Goal: Book appointment/travel/reservation

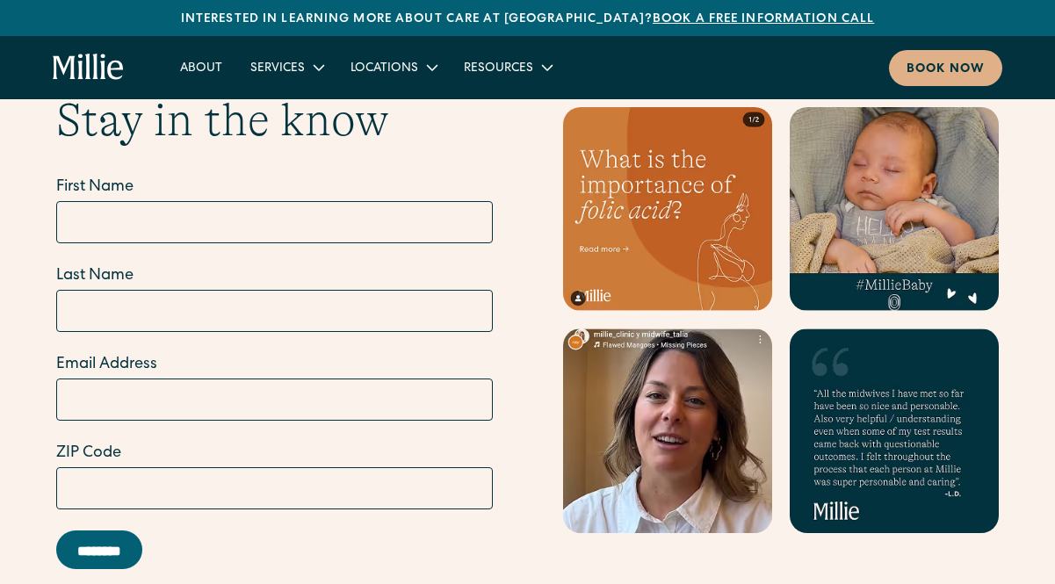
scroll to position [7284, 0]
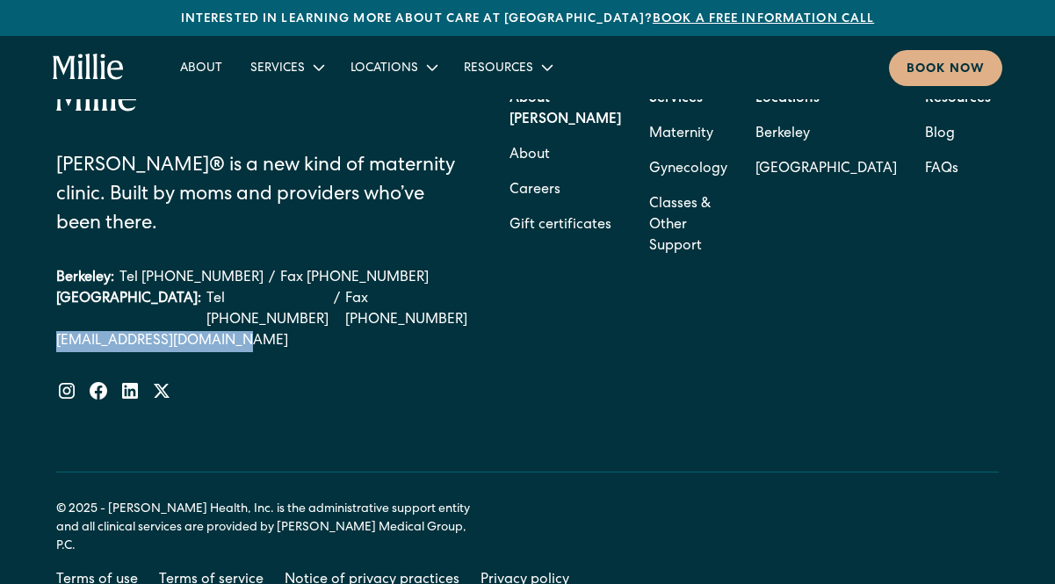
drag, startPoint x: 65, startPoint y: 238, endPoint x: 702, endPoint y: 9, distance: 676.7
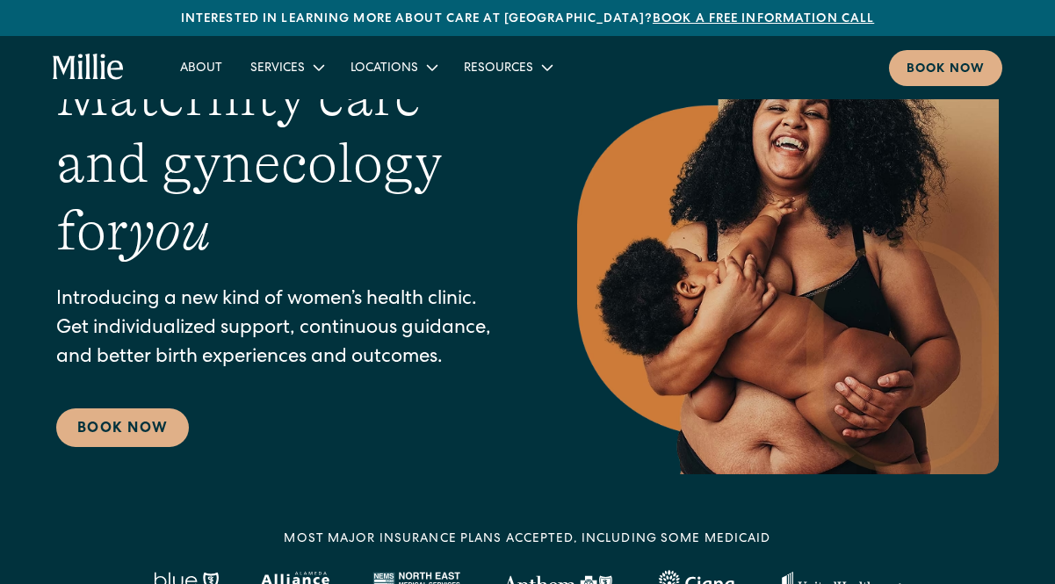
scroll to position [0, 0]
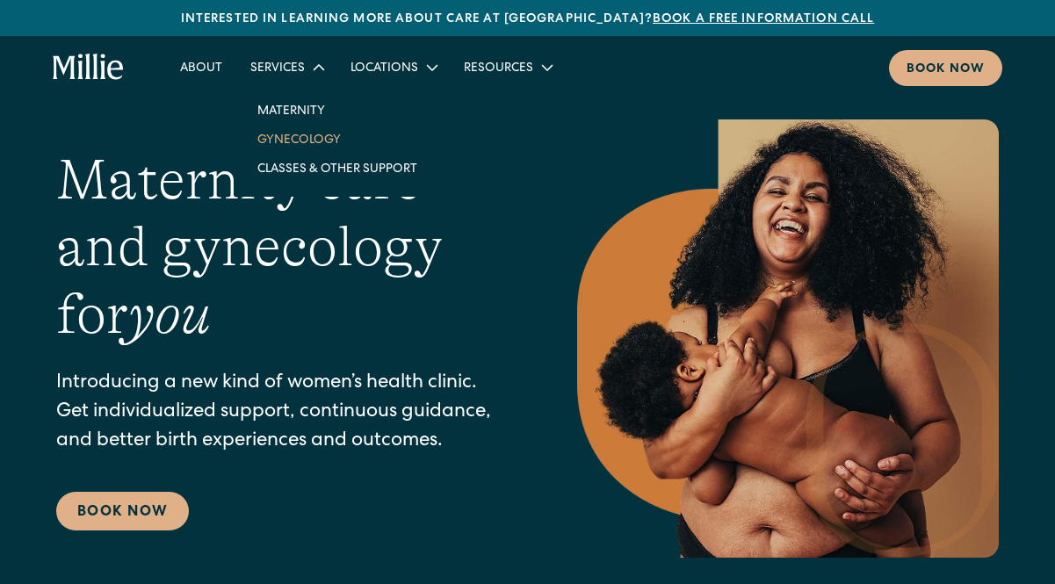
click at [296, 141] on link "Gynecology" at bounding box center [337, 139] width 188 height 29
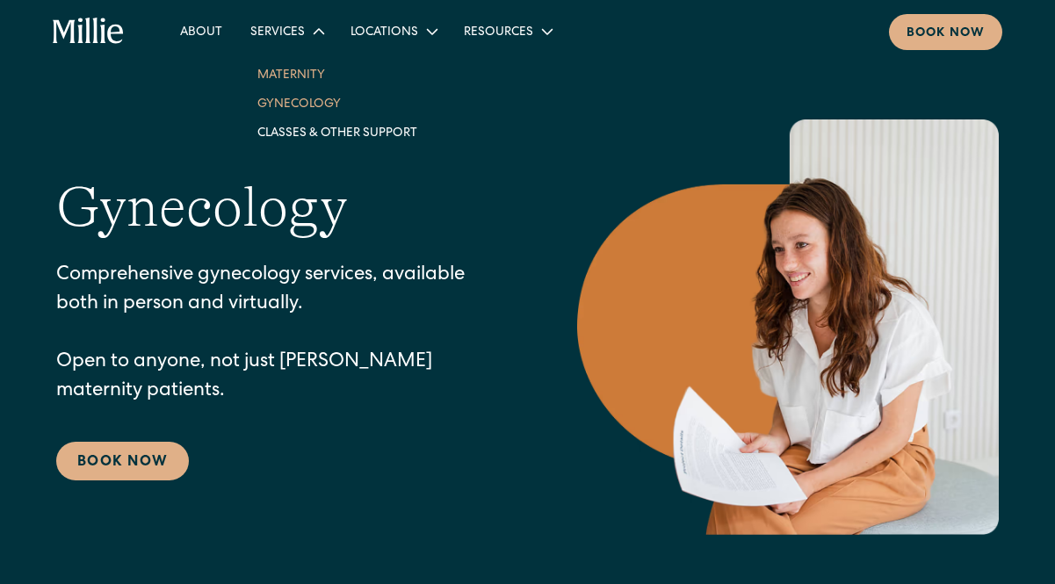
click at [282, 71] on link "Maternity" at bounding box center [337, 74] width 188 height 29
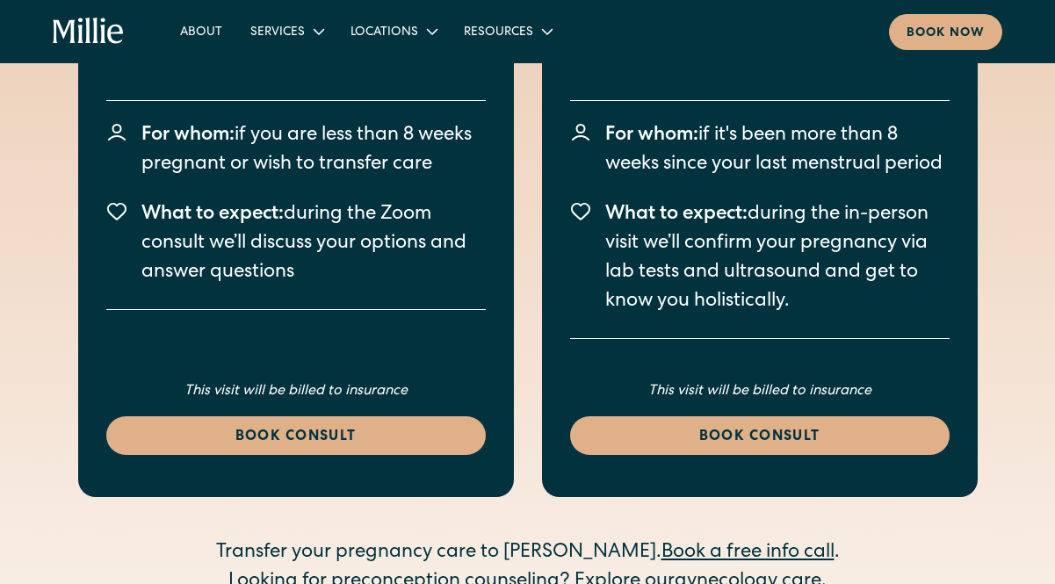
scroll to position [5379, 0]
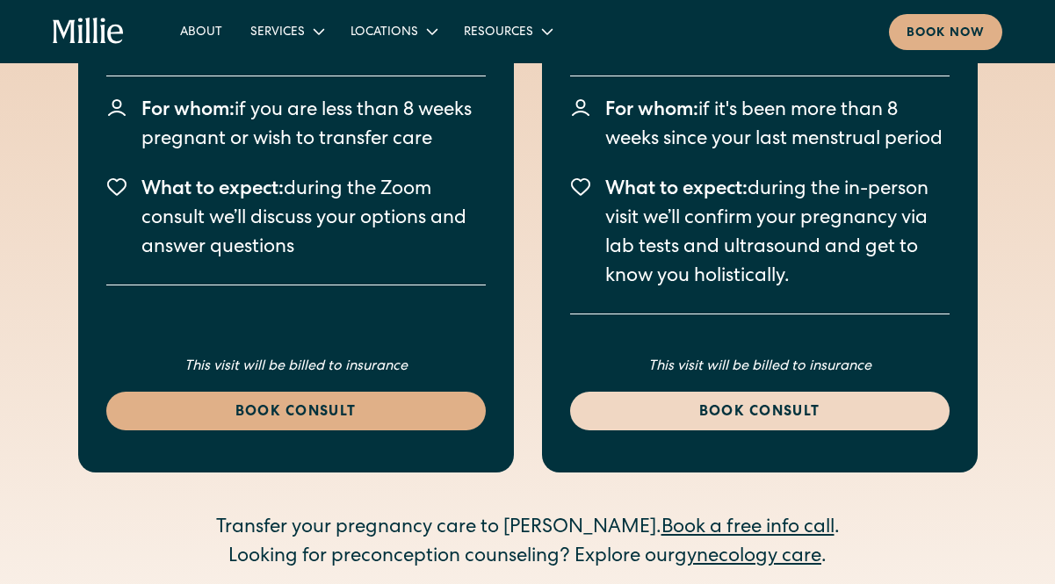
click at [731, 392] on link "Book consult" at bounding box center [759, 411] width 379 height 39
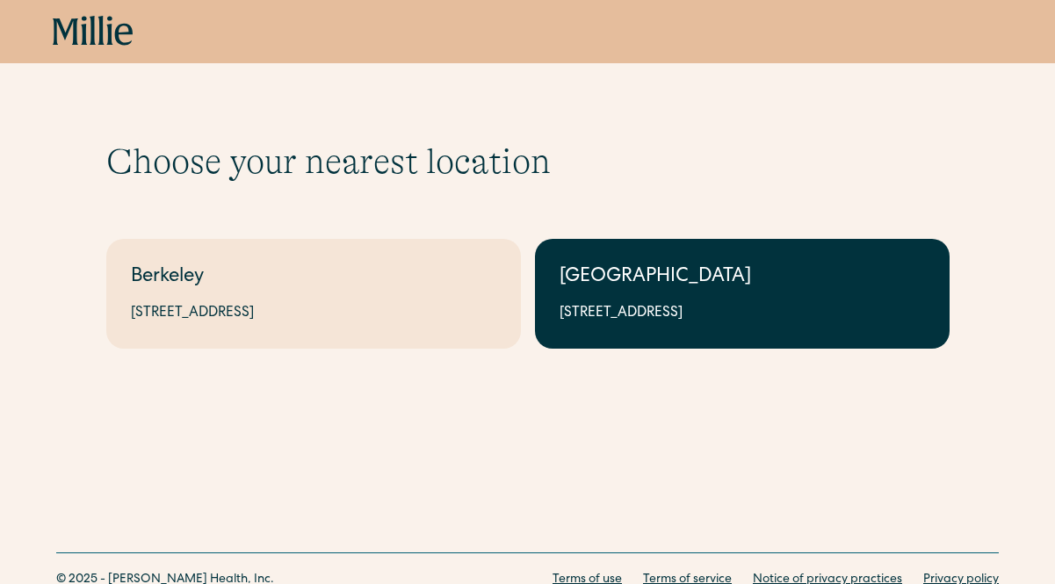
click at [612, 290] on div "[GEOGRAPHIC_DATA]" at bounding box center [741, 277] width 365 height 29
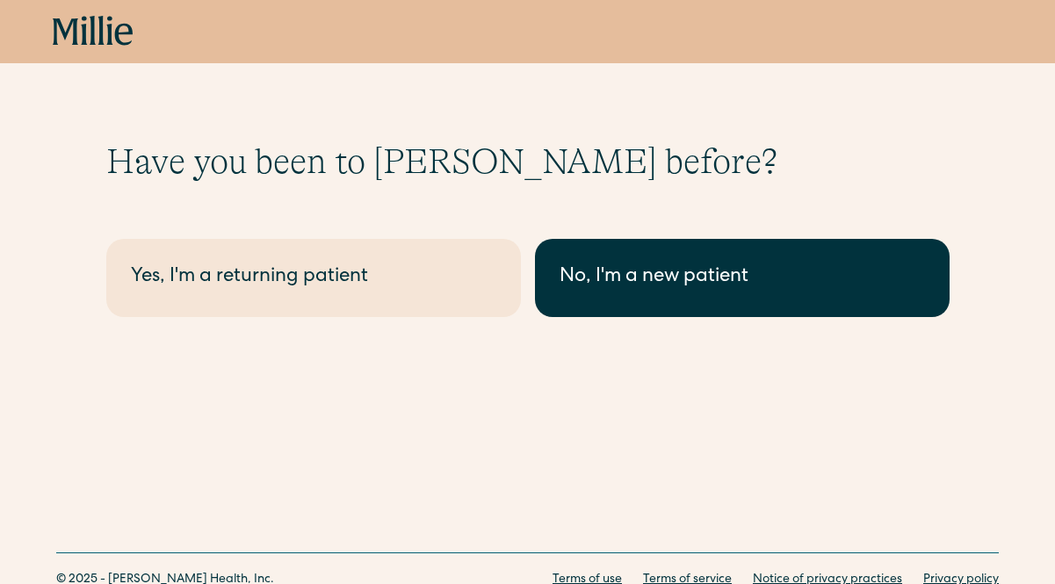
scroll to position [69, 0]
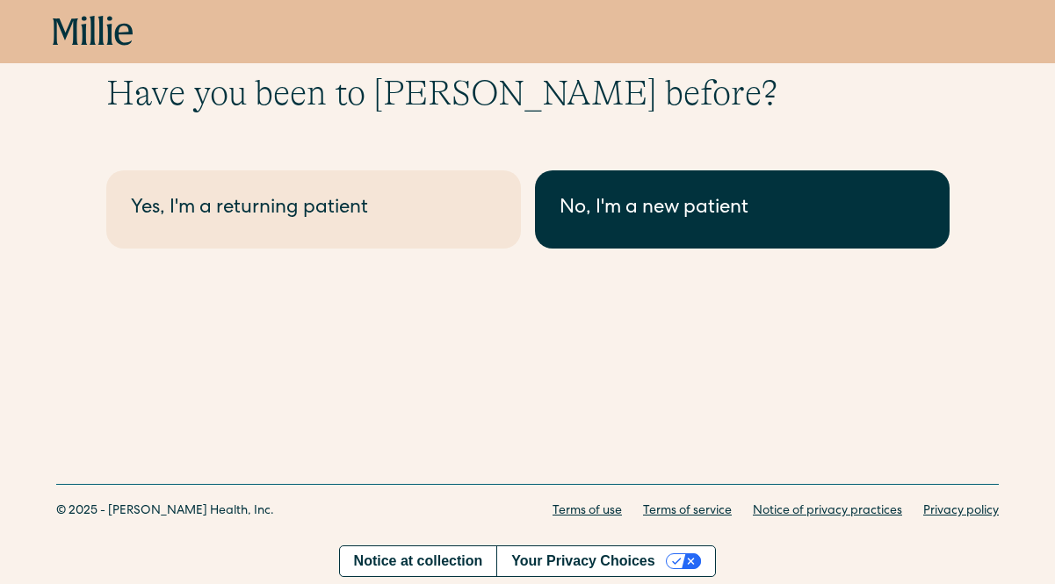
click at [610, 208] on div "No, I'm a new patient" at bounding box center [741, 209] width 365 height 29
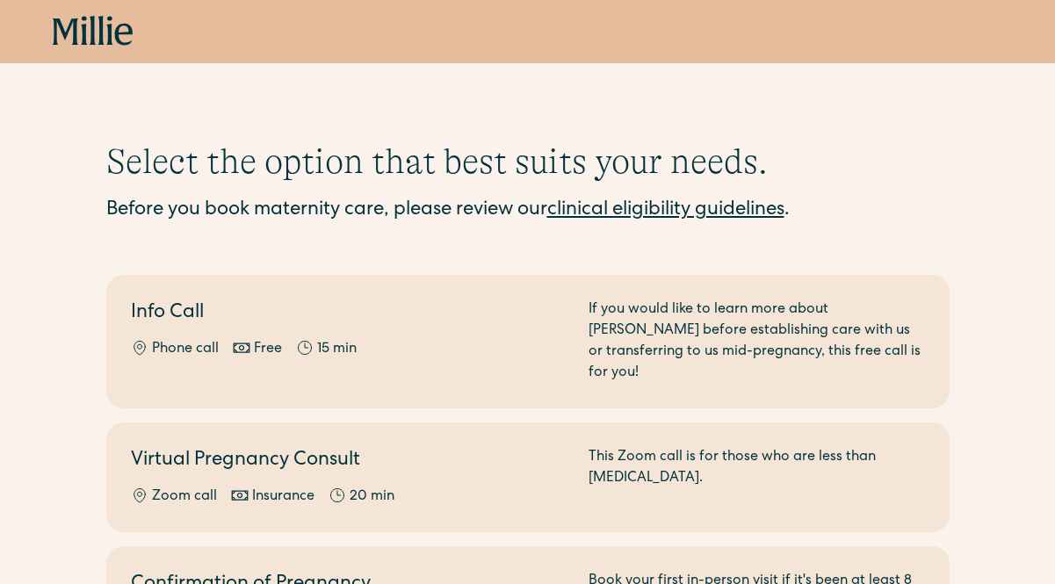
click at [646, 205] on link "clinical eligibility guidelines" at bounding box center [665, 210] width 237 height 19
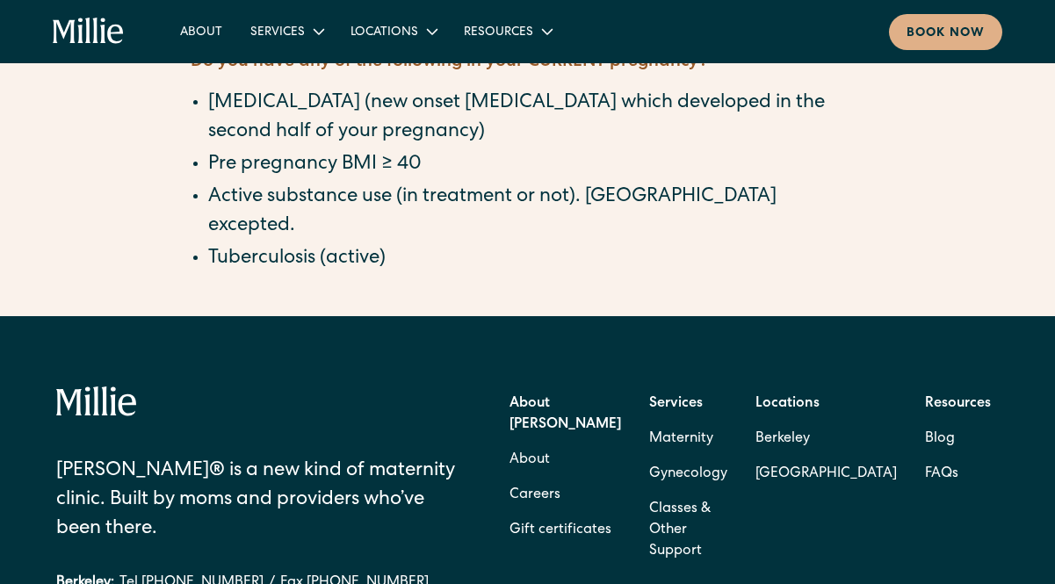
scroll to position [1733, 0]
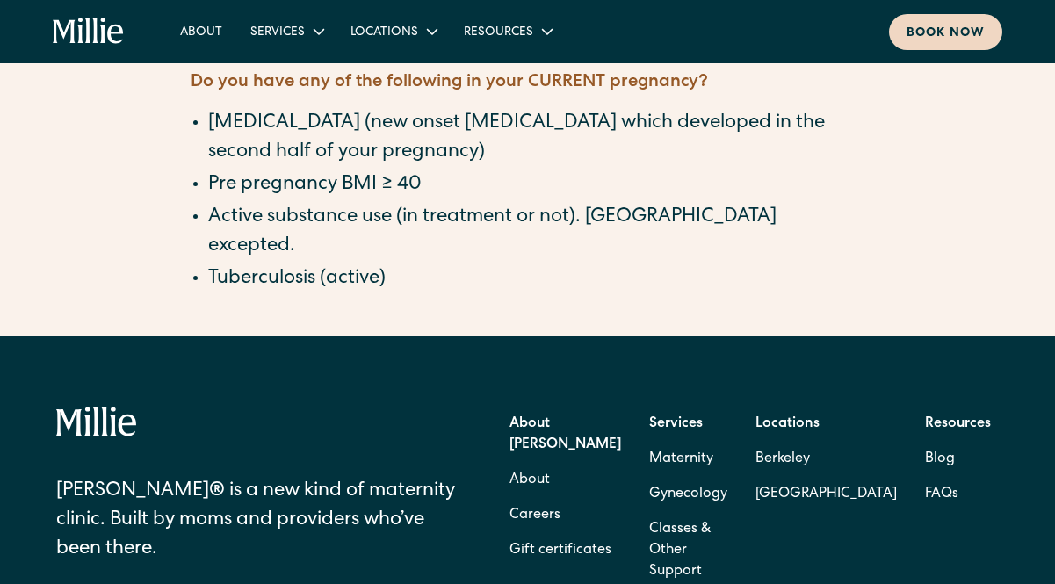
click at [955, 23] on link "Book now" at bounding box center [945, 32] width 113 height 36
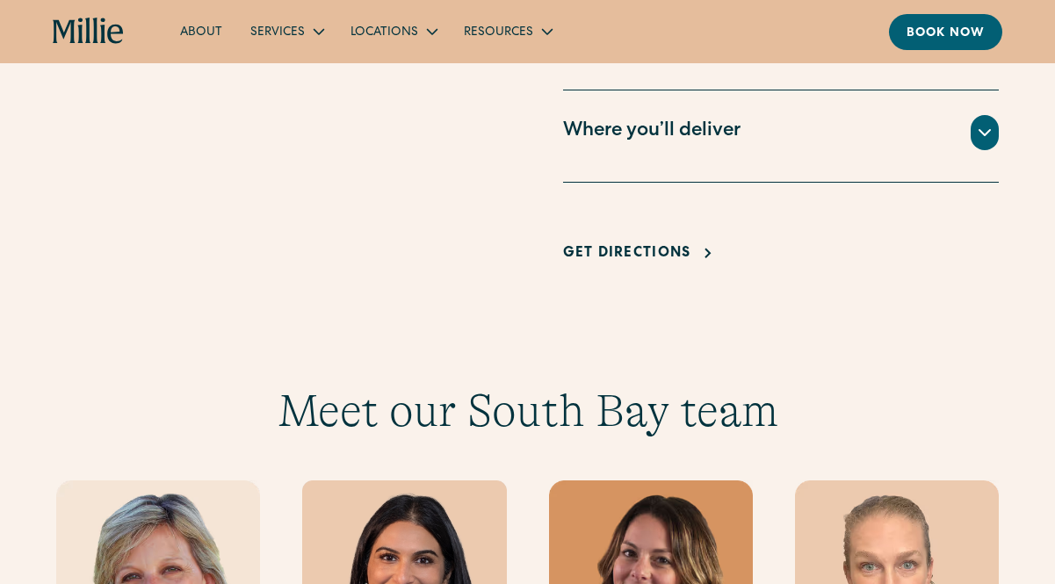
scroll to position [1405, 0]
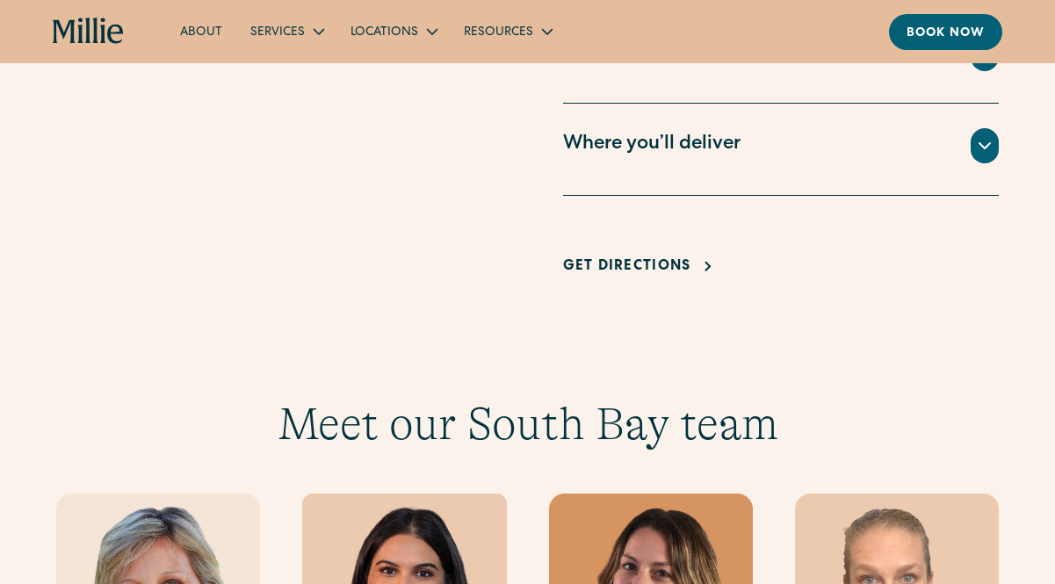
click at [975, 129] on div at bounding box center [984, 145] width 28 height 35
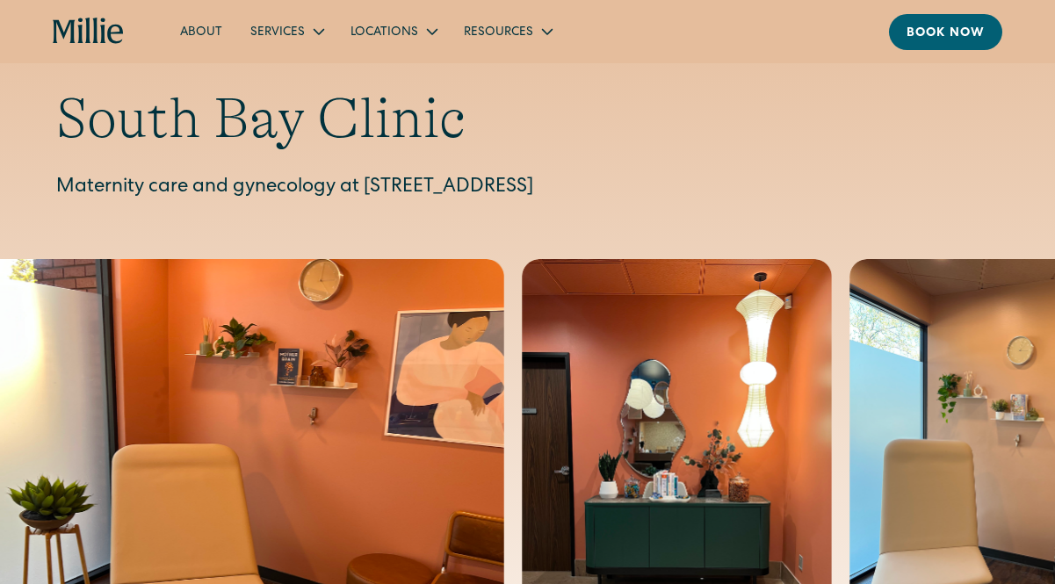
scroll to position [13, 0]
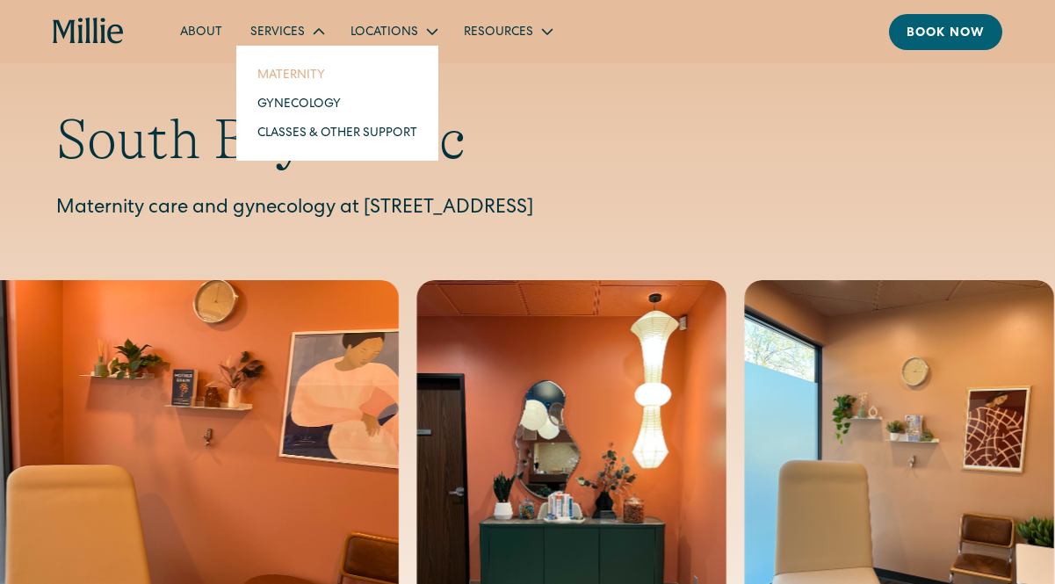
click at [292, 83] on link "Maternity" at bounding box center [337, 74] width 188 height 29
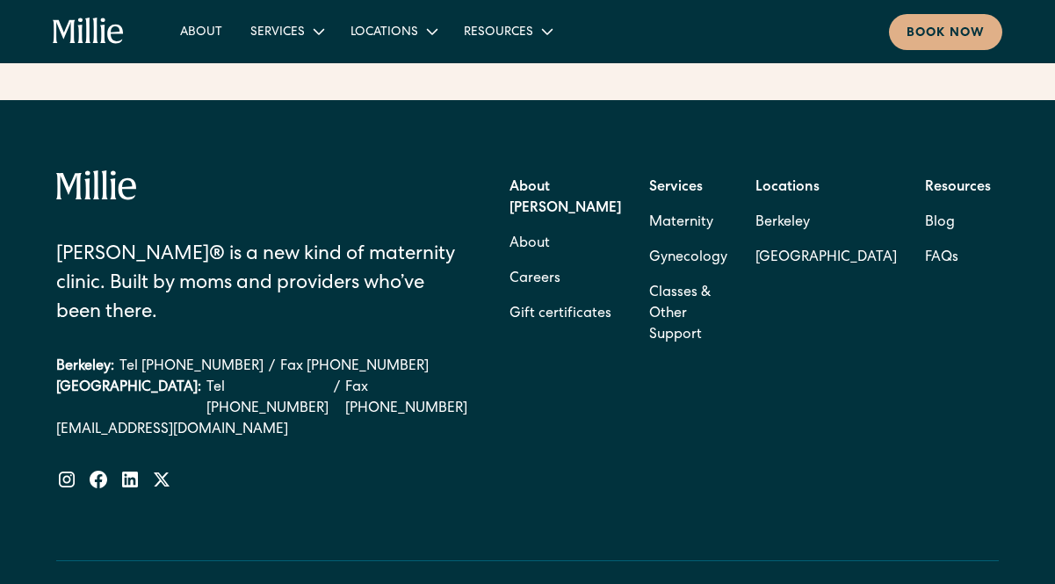
scroll to position [7165, 0]
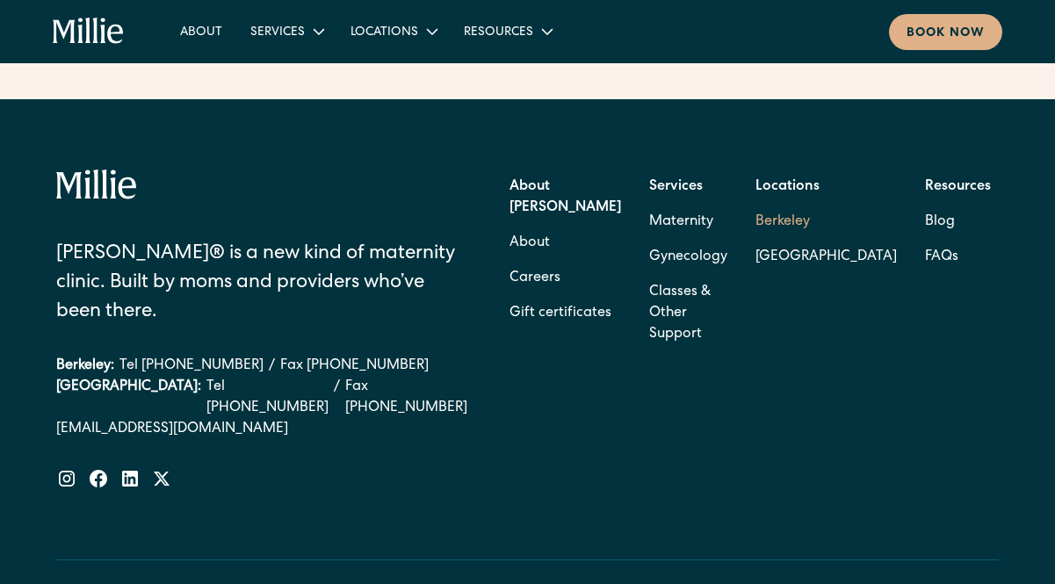
click at [802, 205] on link "Berkeley" at bounding box center [825, 222] width 141 height 35
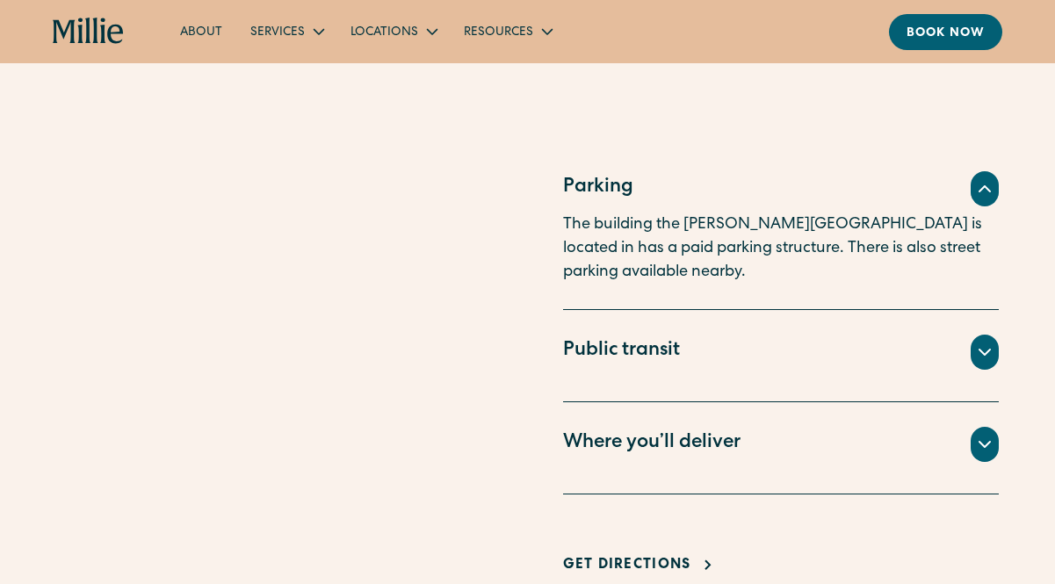
scroll to position [1223, 0]
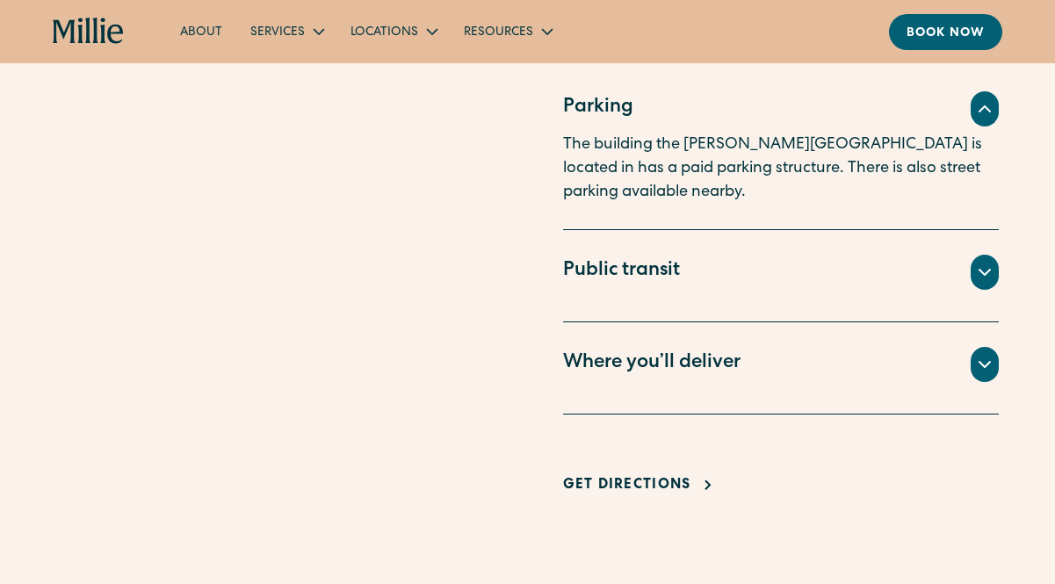
click at [666, 389] on div "Where you’ll deliver All births for Millie patients take place at Alta Bates Ho…" at bounding box center [781, 368] width 436 height 92
click at [978, 368] on icon at bounding box center [984, 364] width 21 height 21
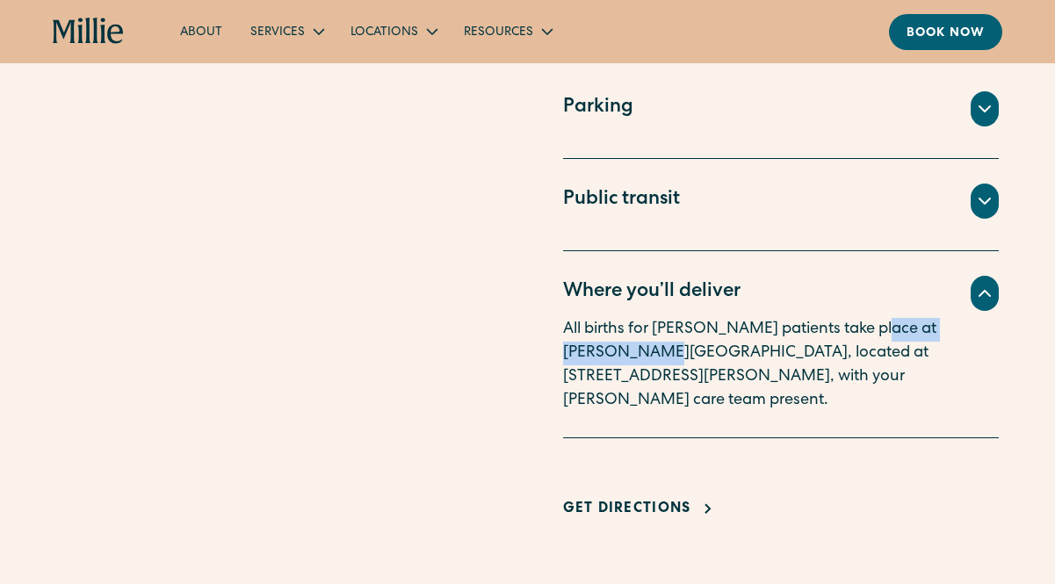
drag, startPoint x: 862, startPoint y: 328, endPoint x: 623, endPoint y: 357, distance: 240.6
click at [623, 357] on p "All births for Millie patients take place at Alta Bates Hospital, located at 24…" at bounding box center [781, 365] width 436 height 95
copy p "Alta Bates Hospital"
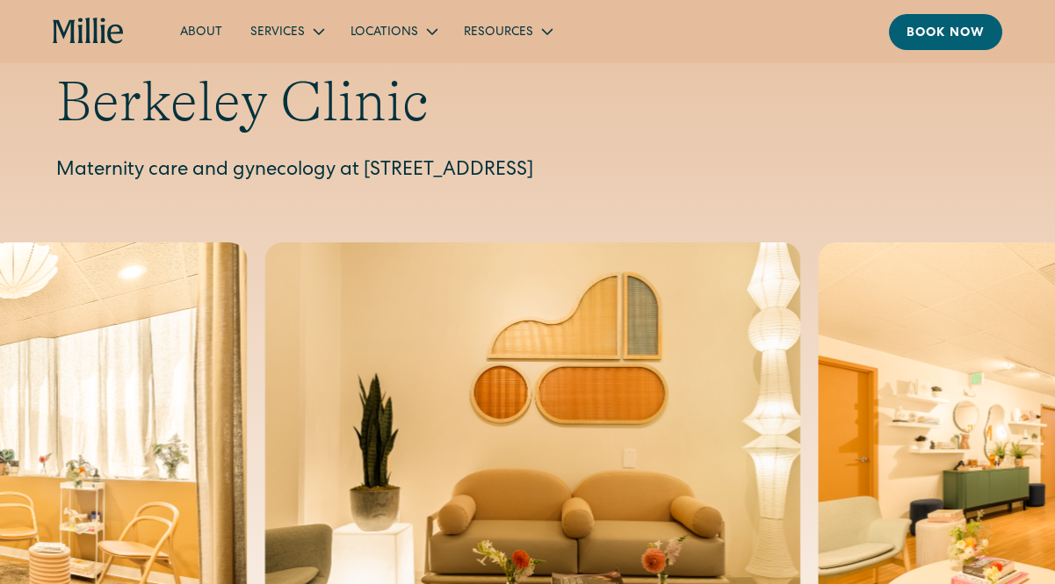
scroll to position [0, 0]
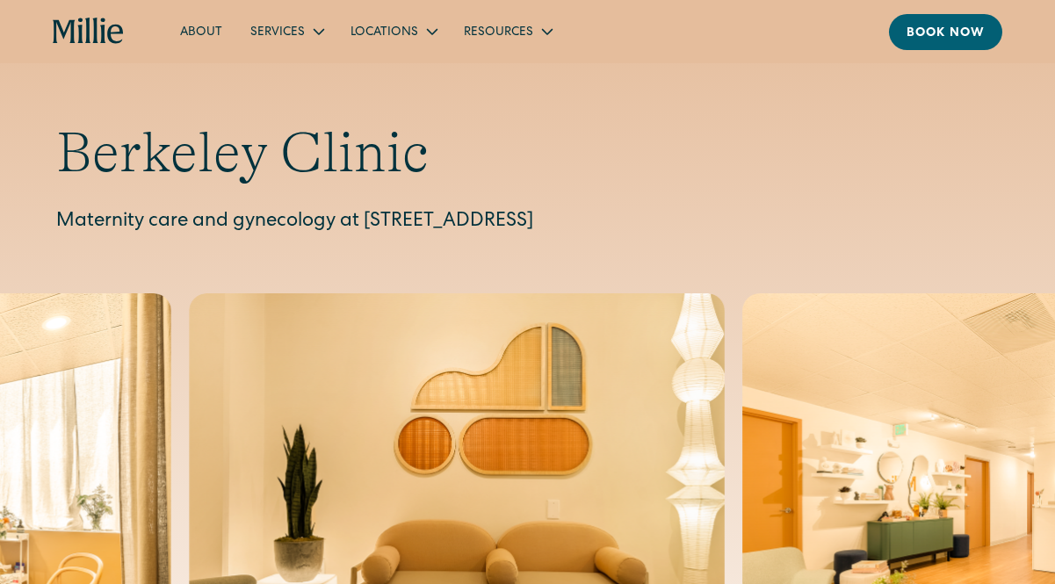
click at [103, 34] on icon "home" at bounding box center [102, 30] width 5 height 25
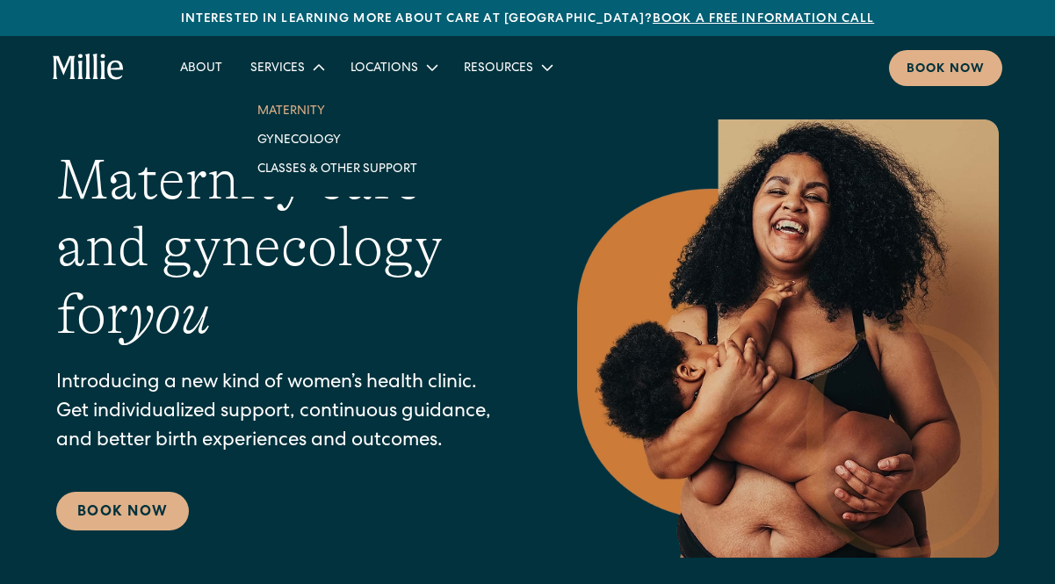
click at [294, 114] on link "Maternity" at bounding box center [337, 110] width 188 height 29
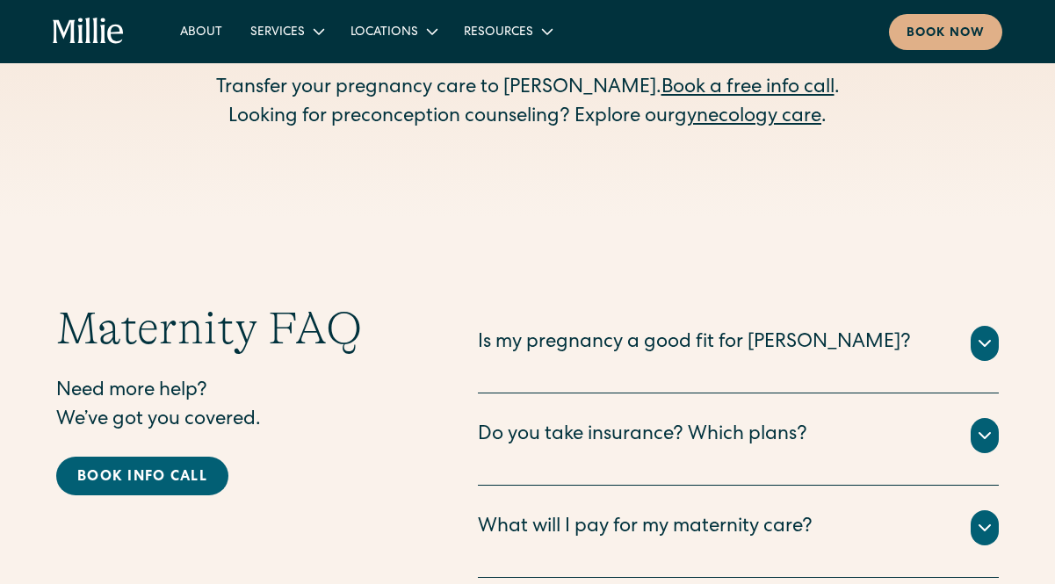
scroll to position [5820, 0]
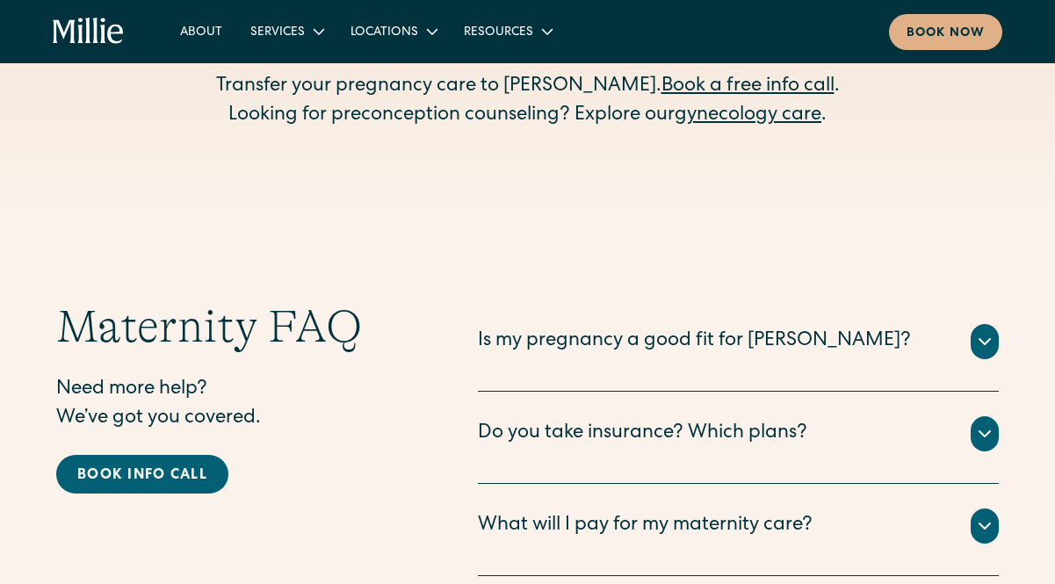
click at [984, 423] on icon at bounding box center [984, 433] width 21 height 21
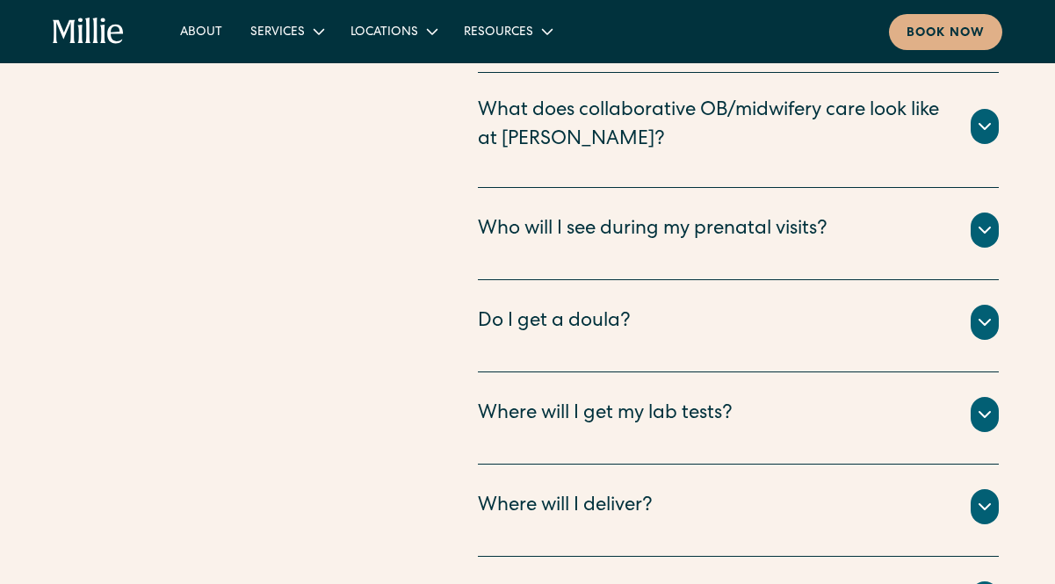
scroll to position [6764, 0]
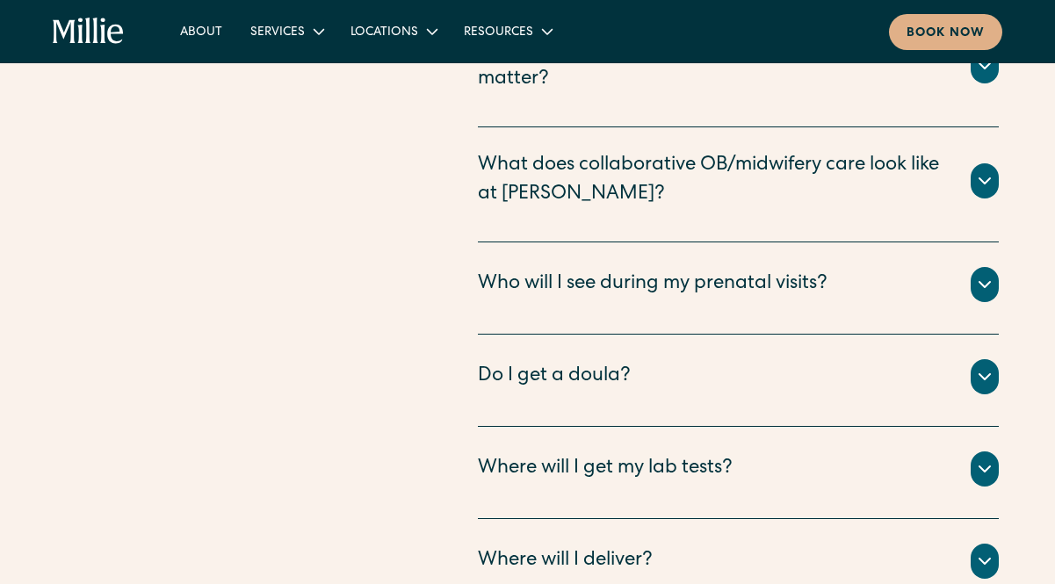
click at [963, 544] on div "Where will I deliver?" at bounding box center [738, 561] width 521 height 35
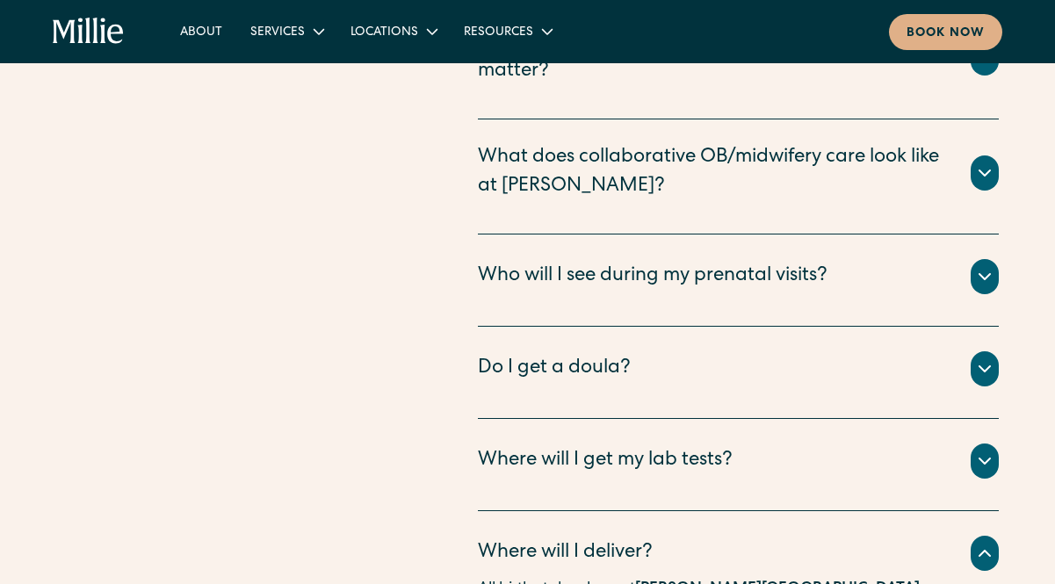
scroll to position [6775, 0]
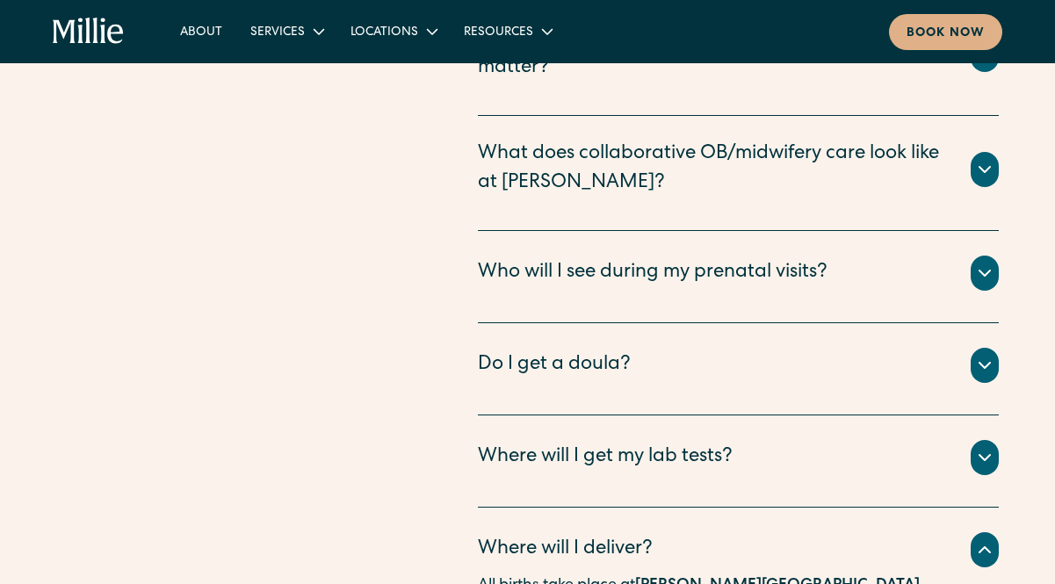
drag, startPoint x: 879, startPoint y: 420, endPoint x: 771, endPoint y: 429, distance: 108.4
click at [672, 578] on strong "Alta Bates Hospital" at bounding box center [777, 586] width 285 height 16
drag, startPoint x: 884, startPoint y: 420, endPoint x: 621, endPoint y: 454, distance: 264.8
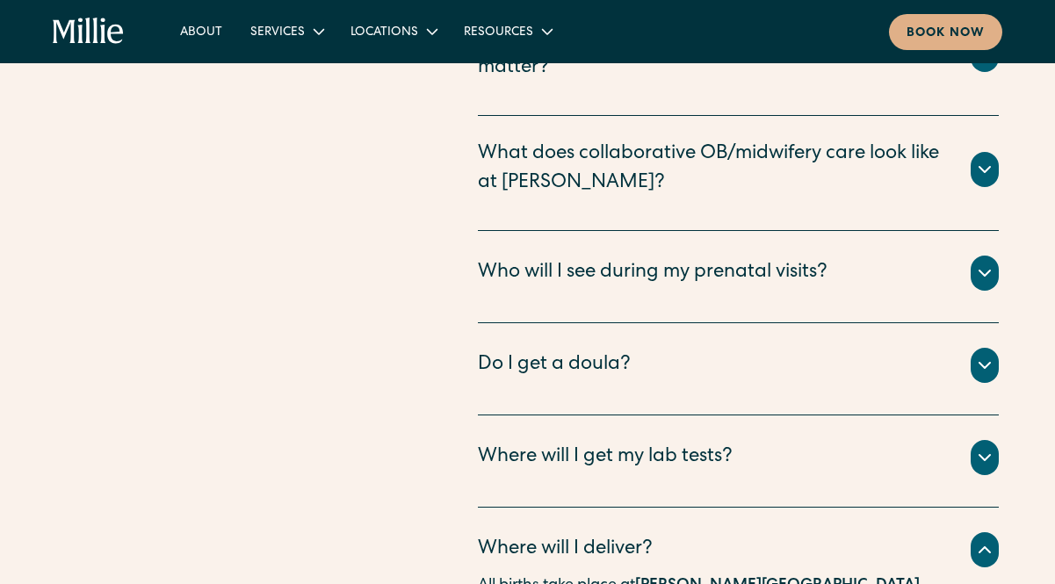
copy strong "Good Samaritan Hospital"
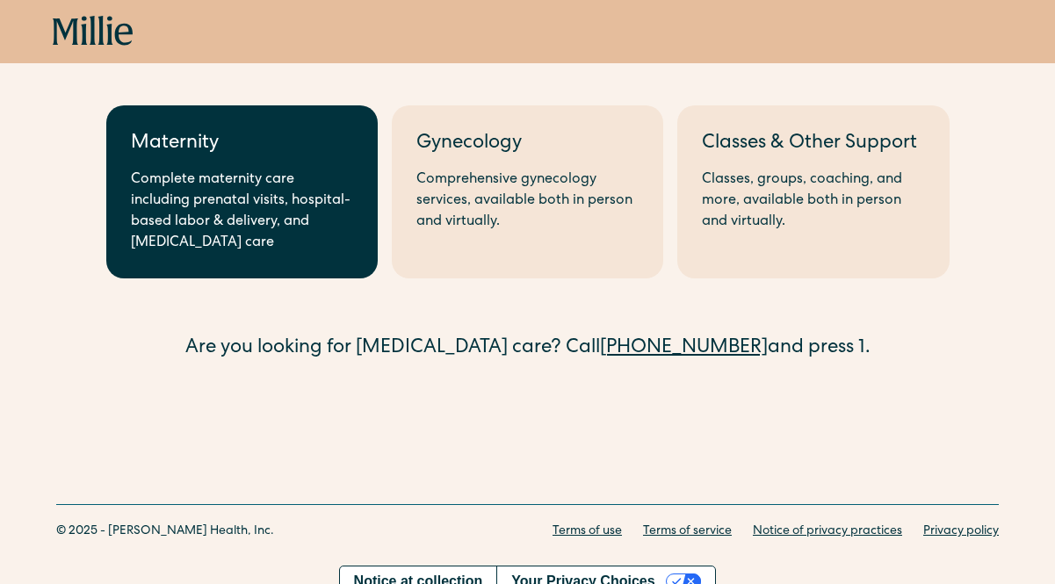
scroll to position [148, 0]
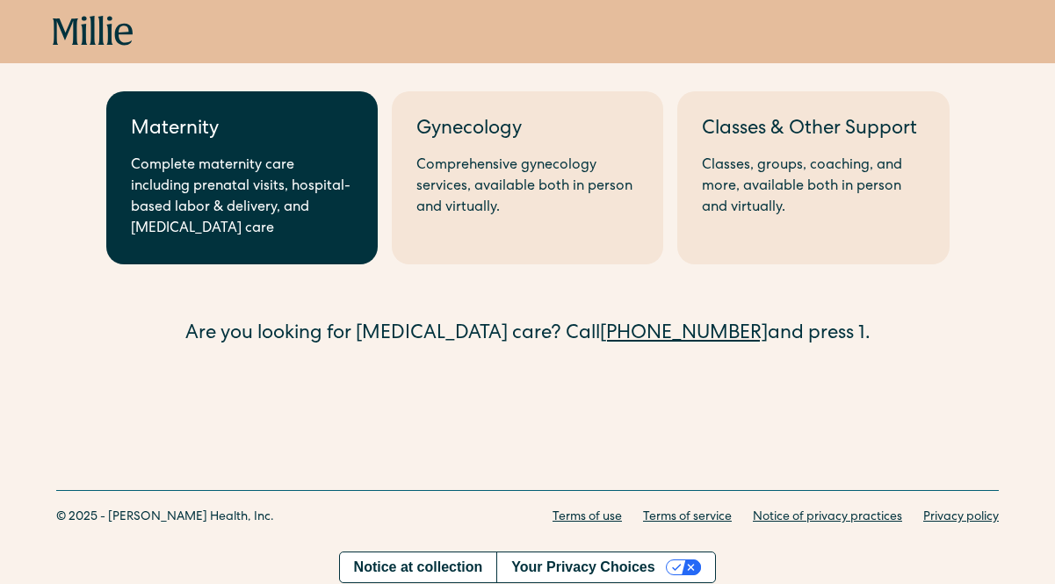
click at [289, 177] on div "Complete maternity care including prenatal visits, hospital-based labor & deliv…" at bounding box center [242, 197] width 222 height 84
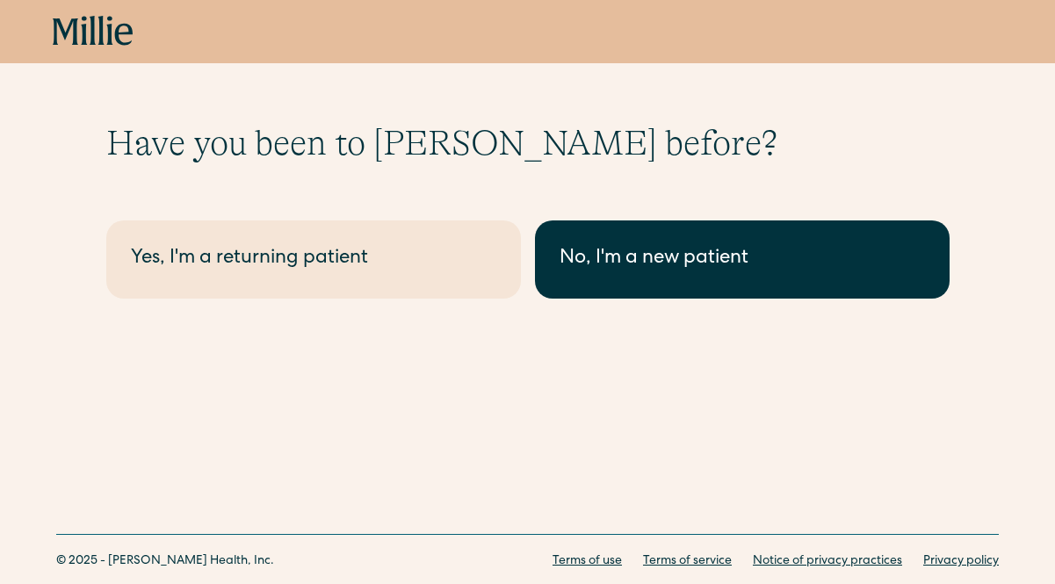
scroll to position [19, 0]
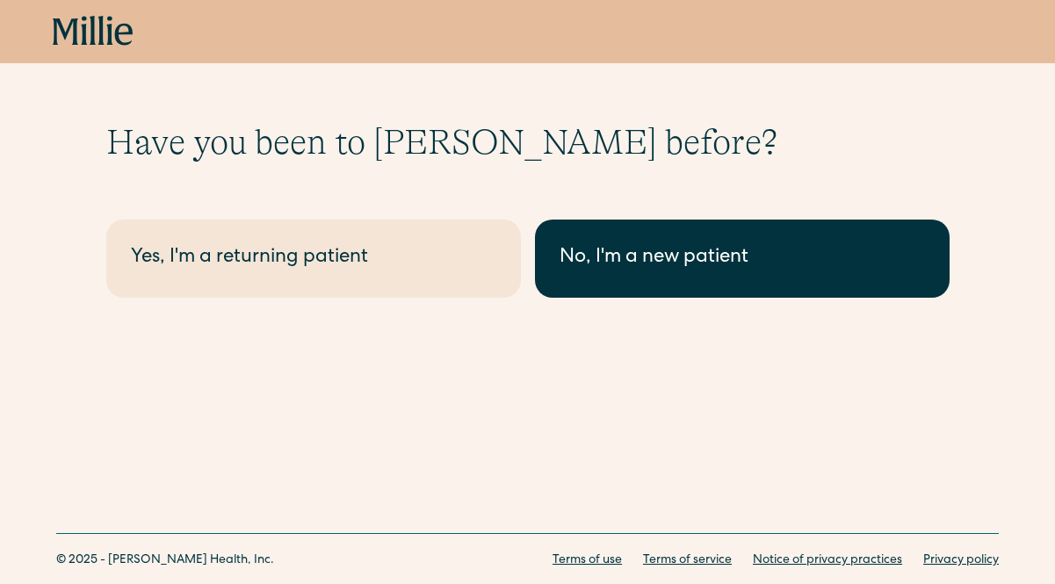
click at [667, 263] on div "No, I'm a new patient" at bounding box center [741, 258] width 365 height 29
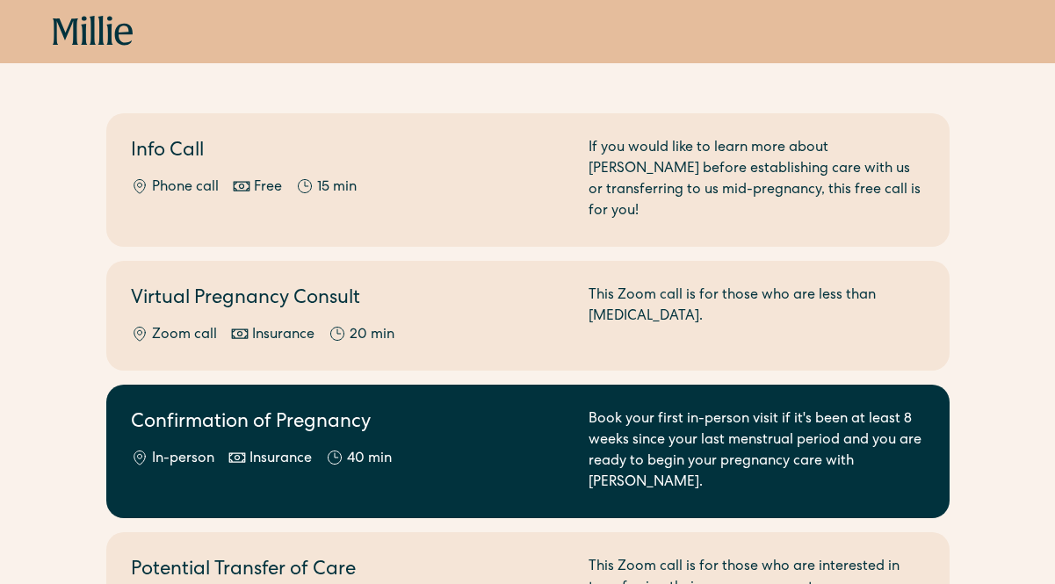
scroll to position [145, 0]
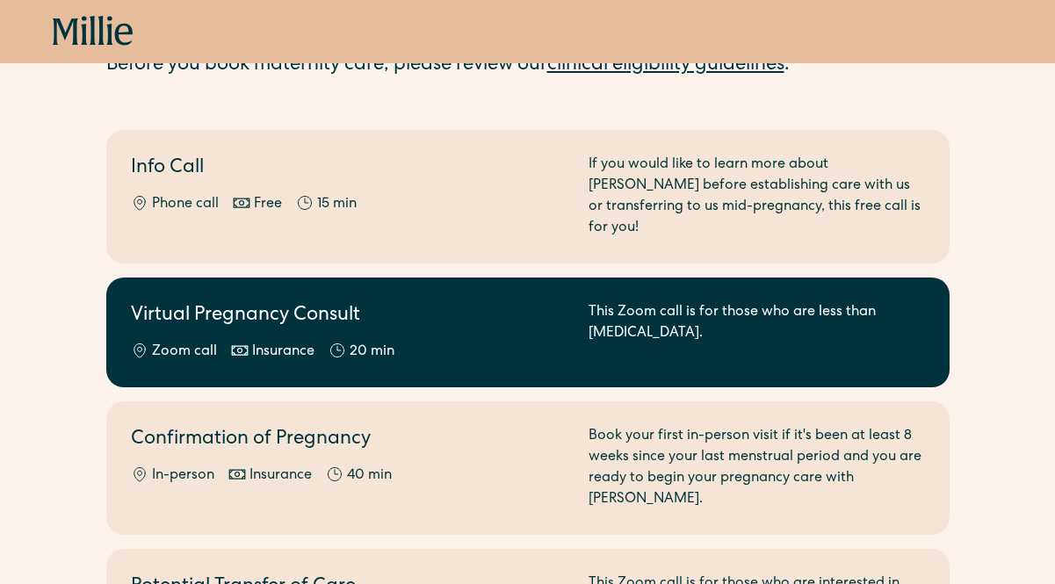
click at [493, 342] on div "Zoom call Insurance 20 min" at bounding box center [349, 352] width 436 height 21
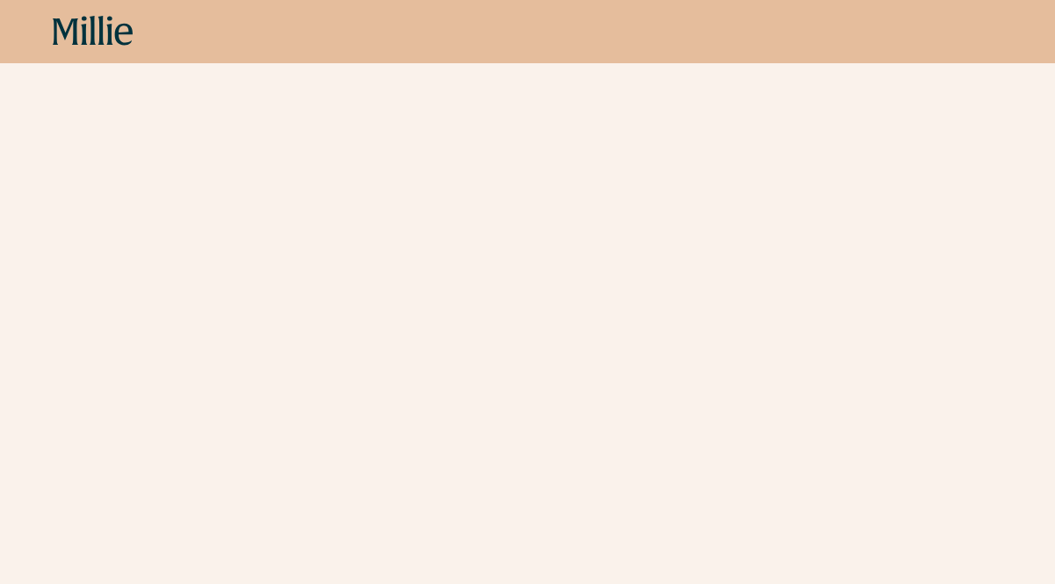
scroll to position [544, 0]
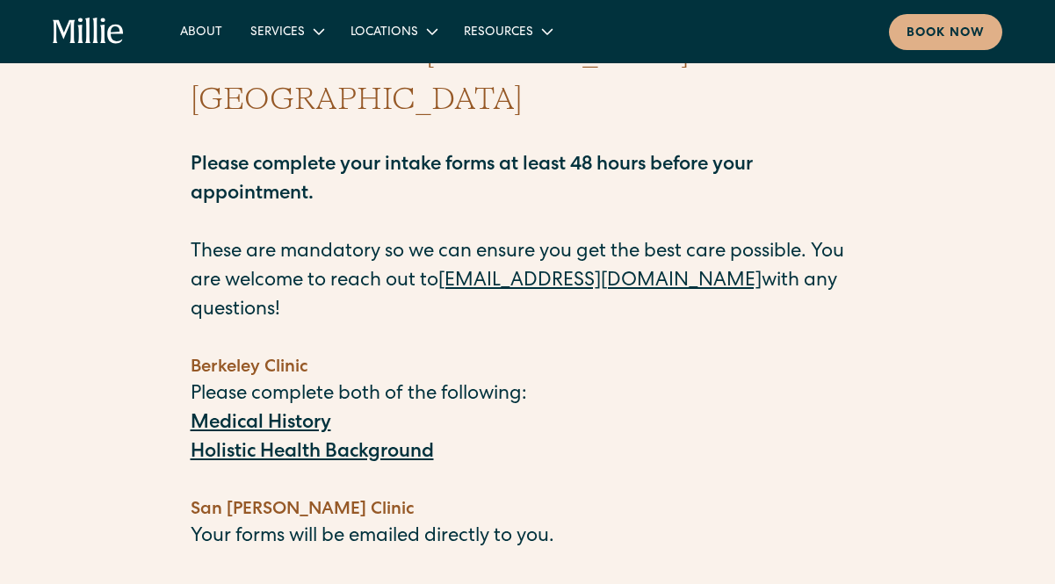
scroll to position [99, 0]
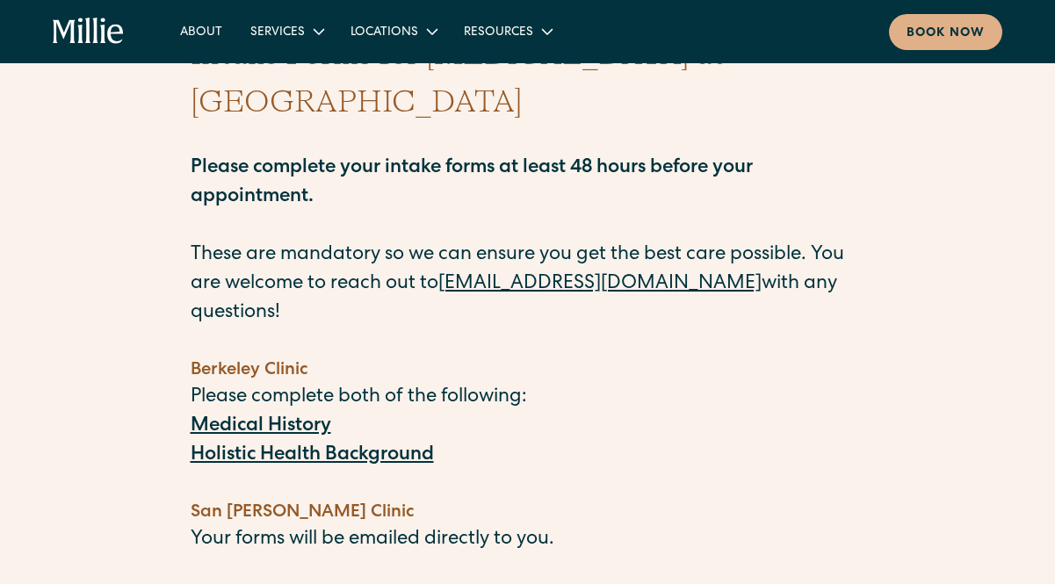
click at [257, 417] on strong "Medical History" at bounding box center [261, 426] width 141 height 19
